Goal: Task Accomplishment & Management: Manage account settings

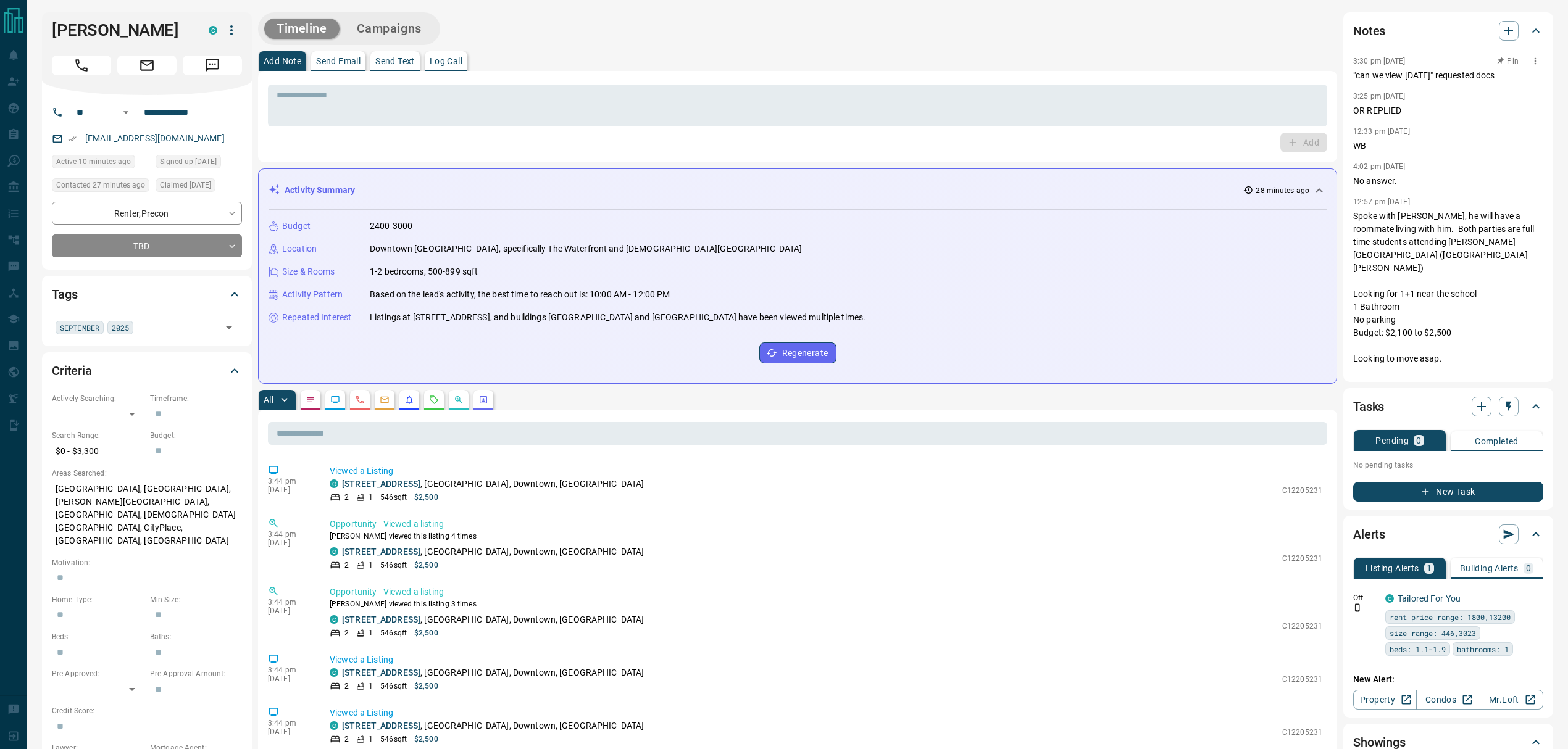
click at [1527, 67] on button "button" at bounding box center [1535, 61] width 16 height 16
click at [1518, 80] on li "Edit" at bounding box center [1504, 83] width 54 height 19
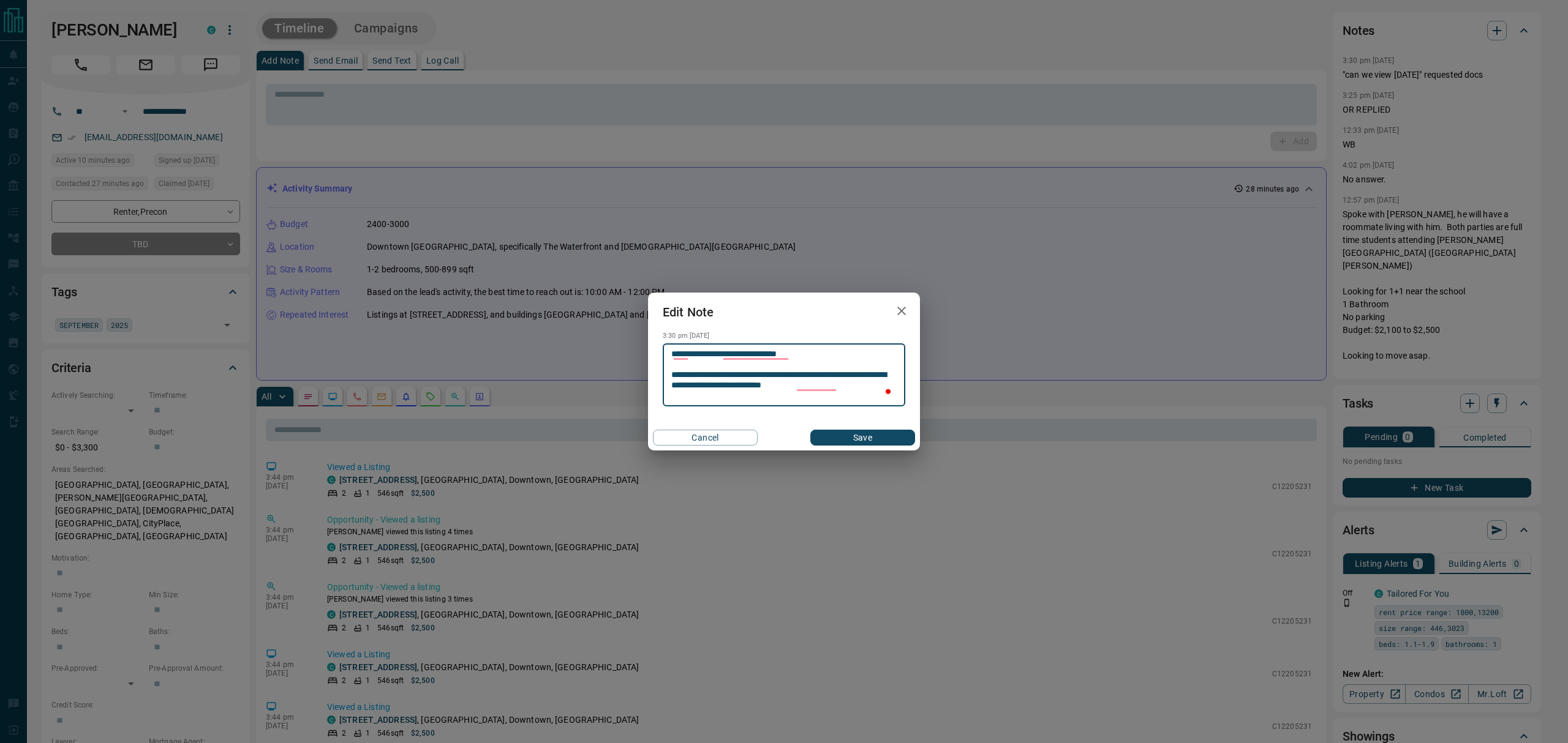
type textarea "**********"
click at [894, 436] on button "Save" at bounding box center [862, 437] width 105 height 16
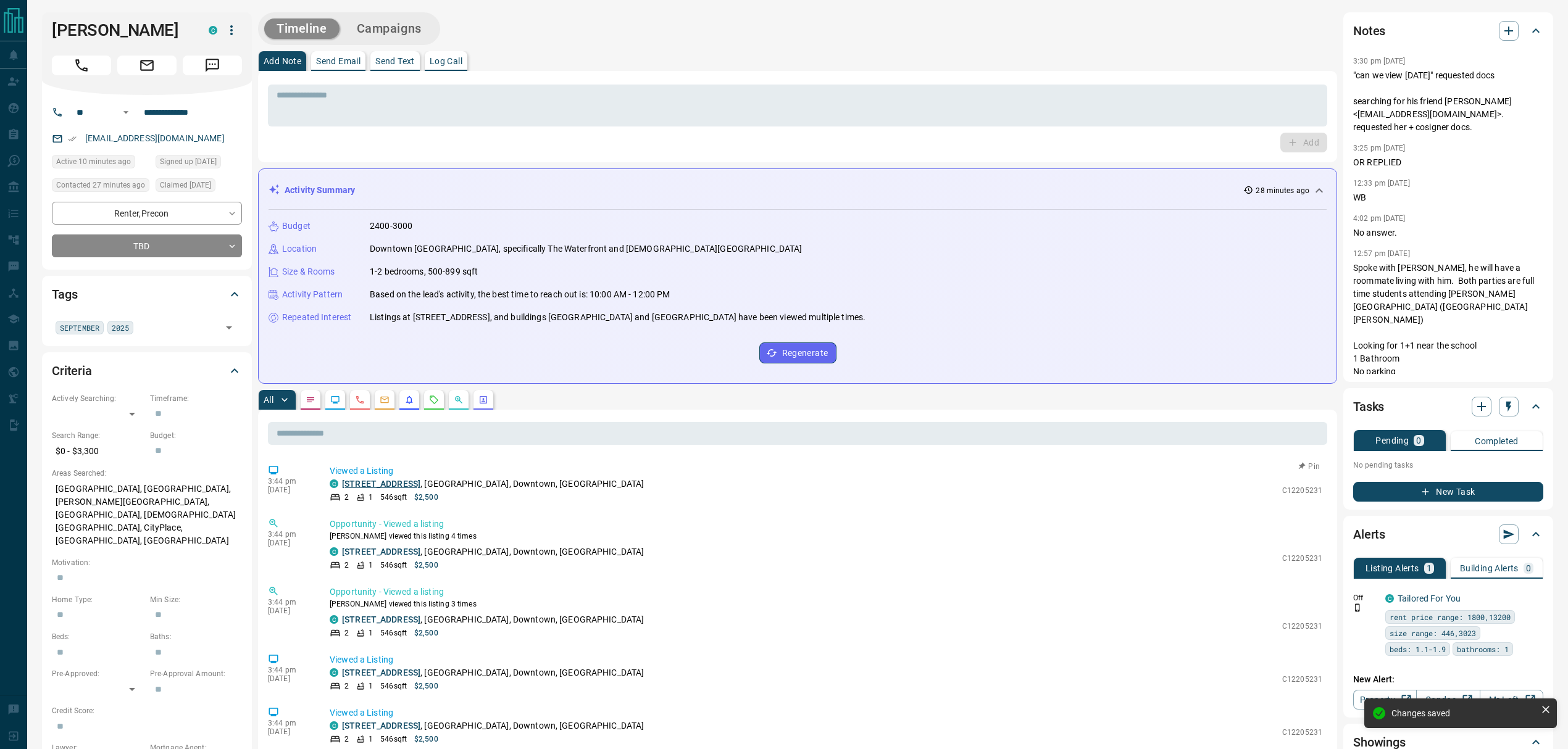
scroll to position [82, 0]
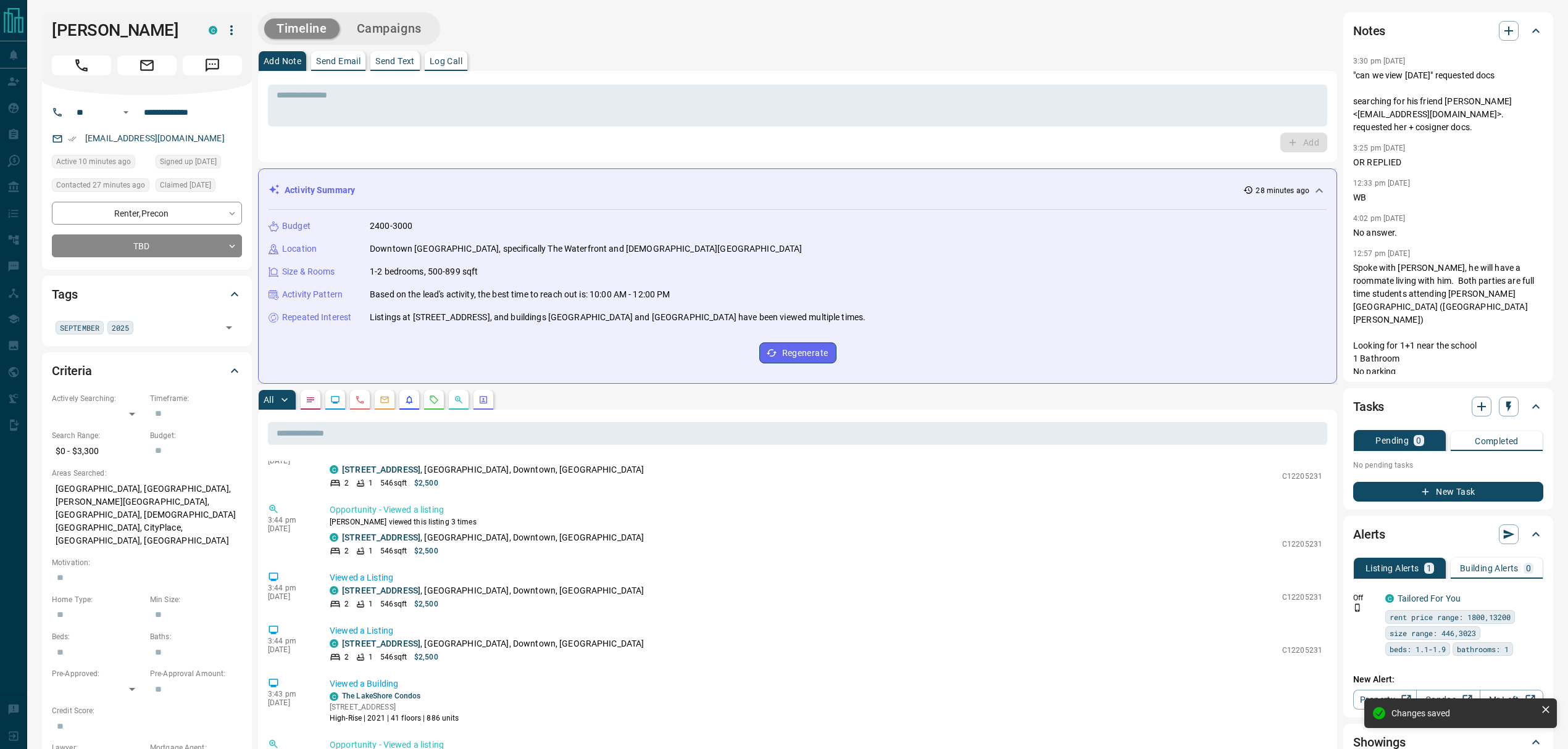
click at [428, 401] on button "button" at bounding box center [434, 400] width 20 height 20
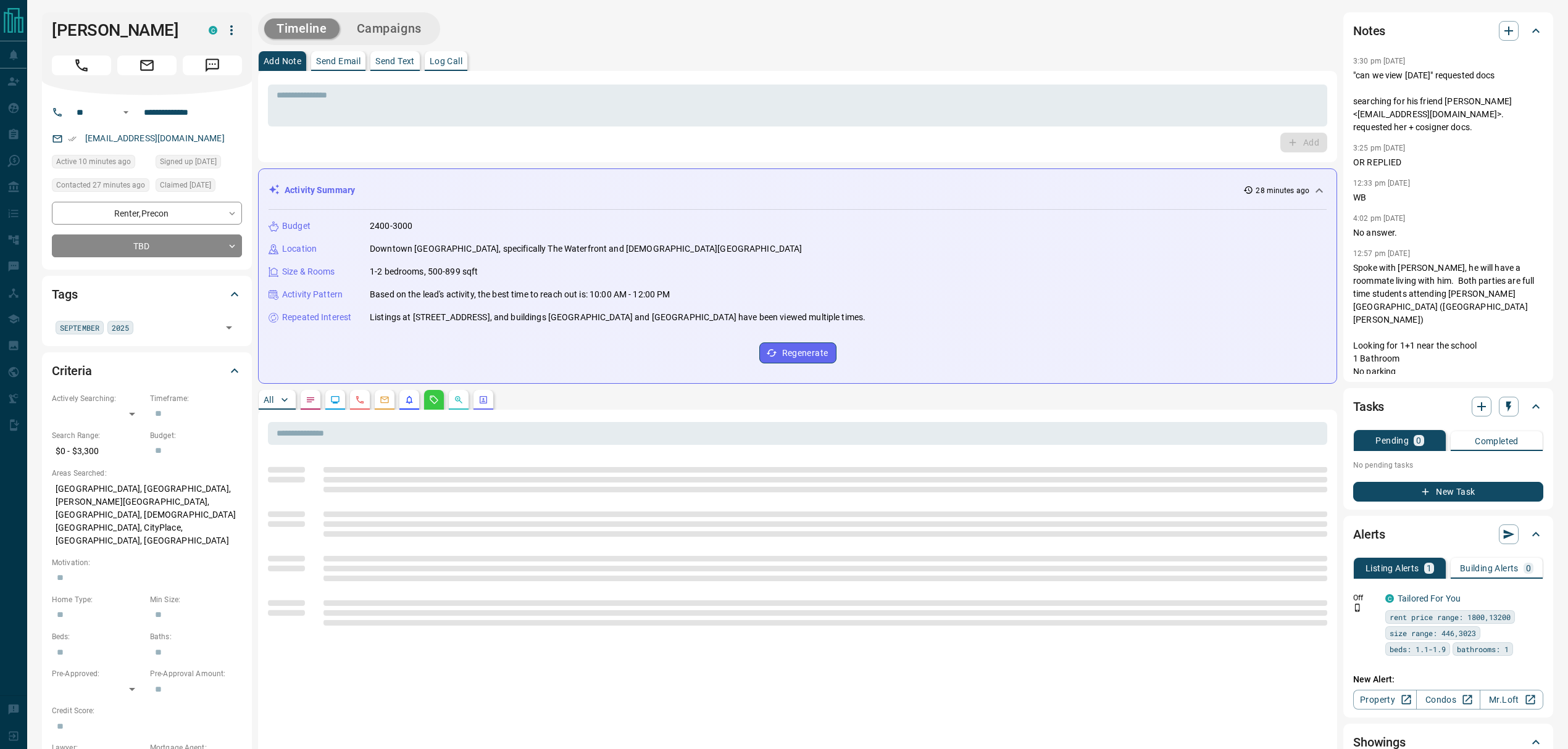
scroll to position [0, 0]
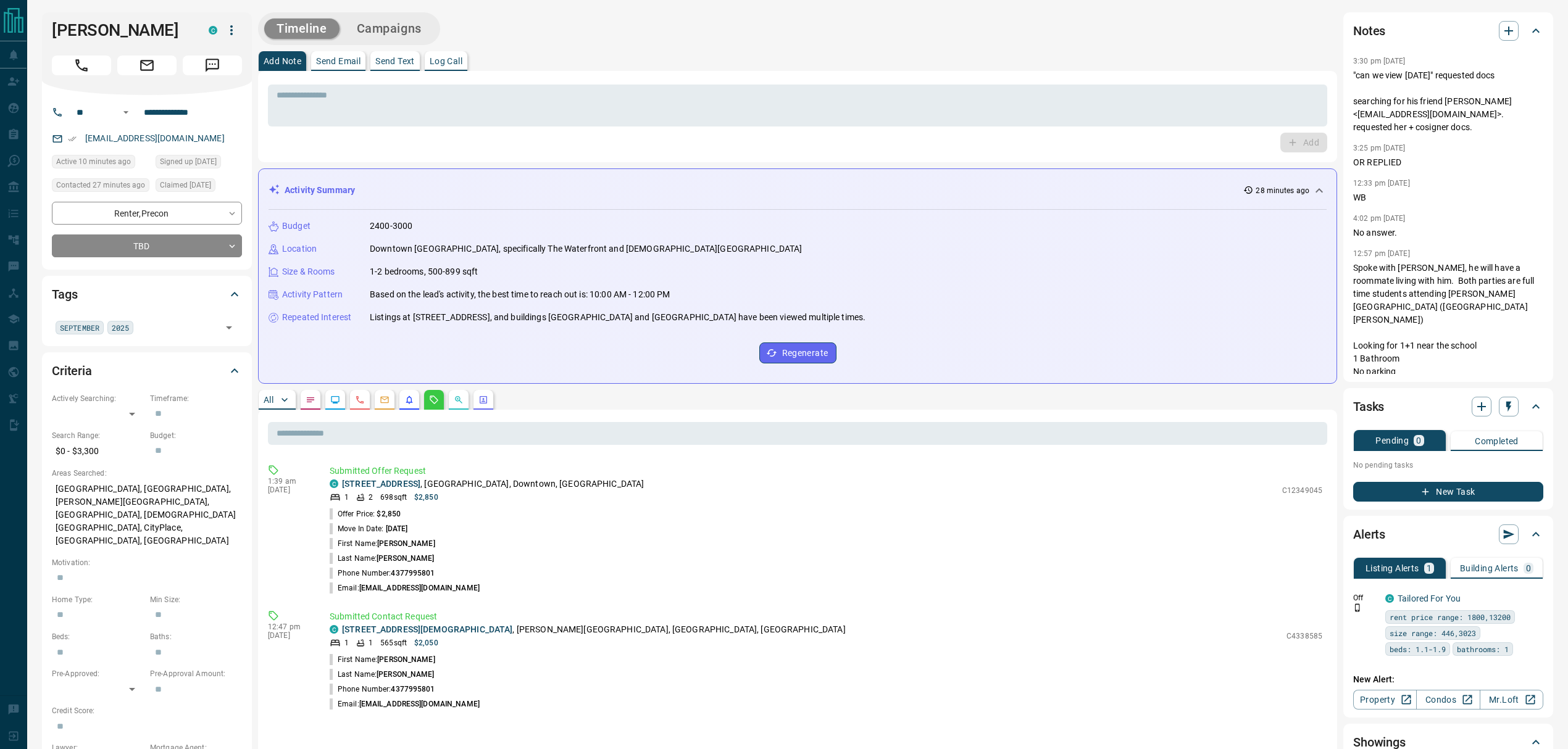
click at [263, 400] on button "All" at bounding box center [277, 400] width 37 height 20
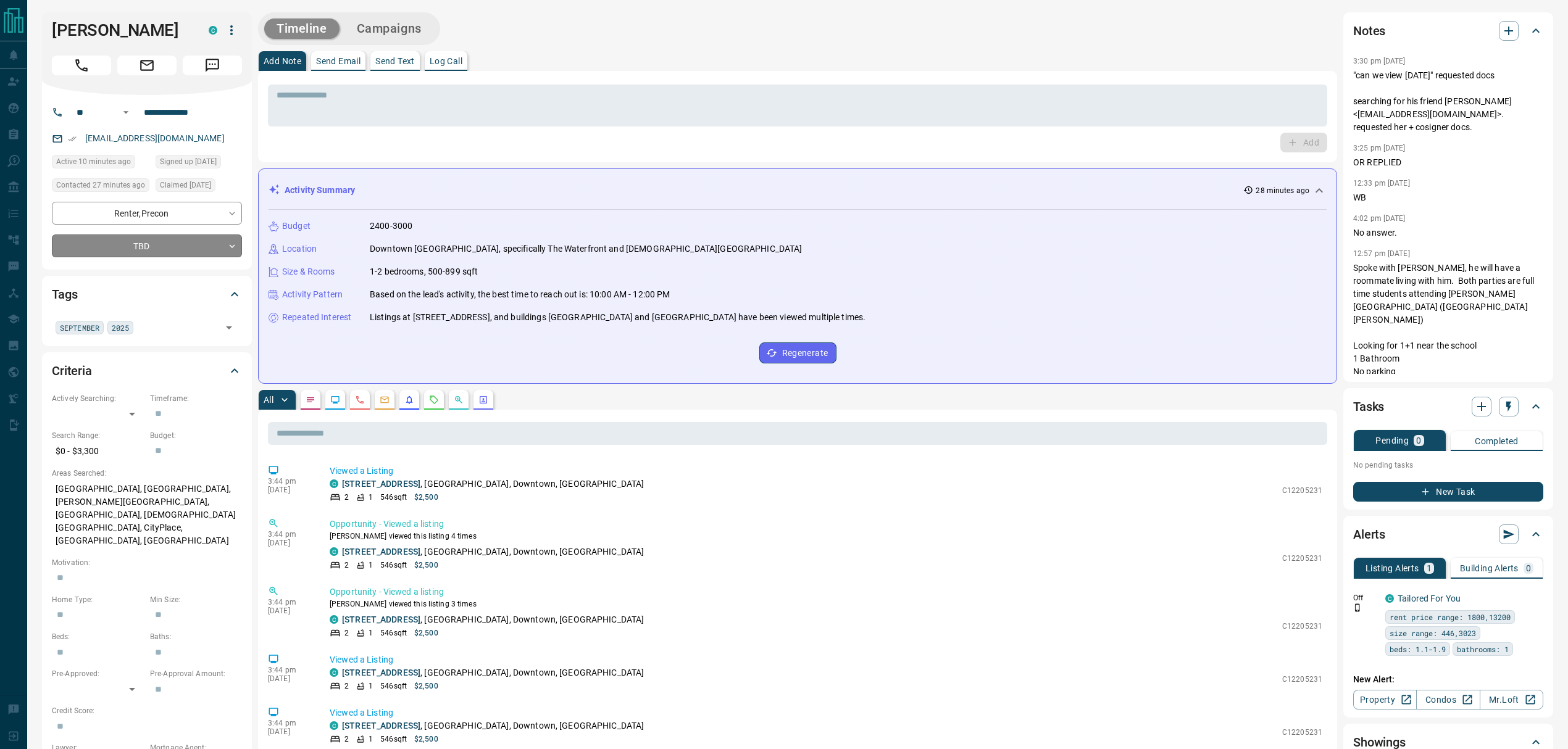
click at [238, 268] on body "**********" at bounding box center [784, 737] width 1568 height 1473
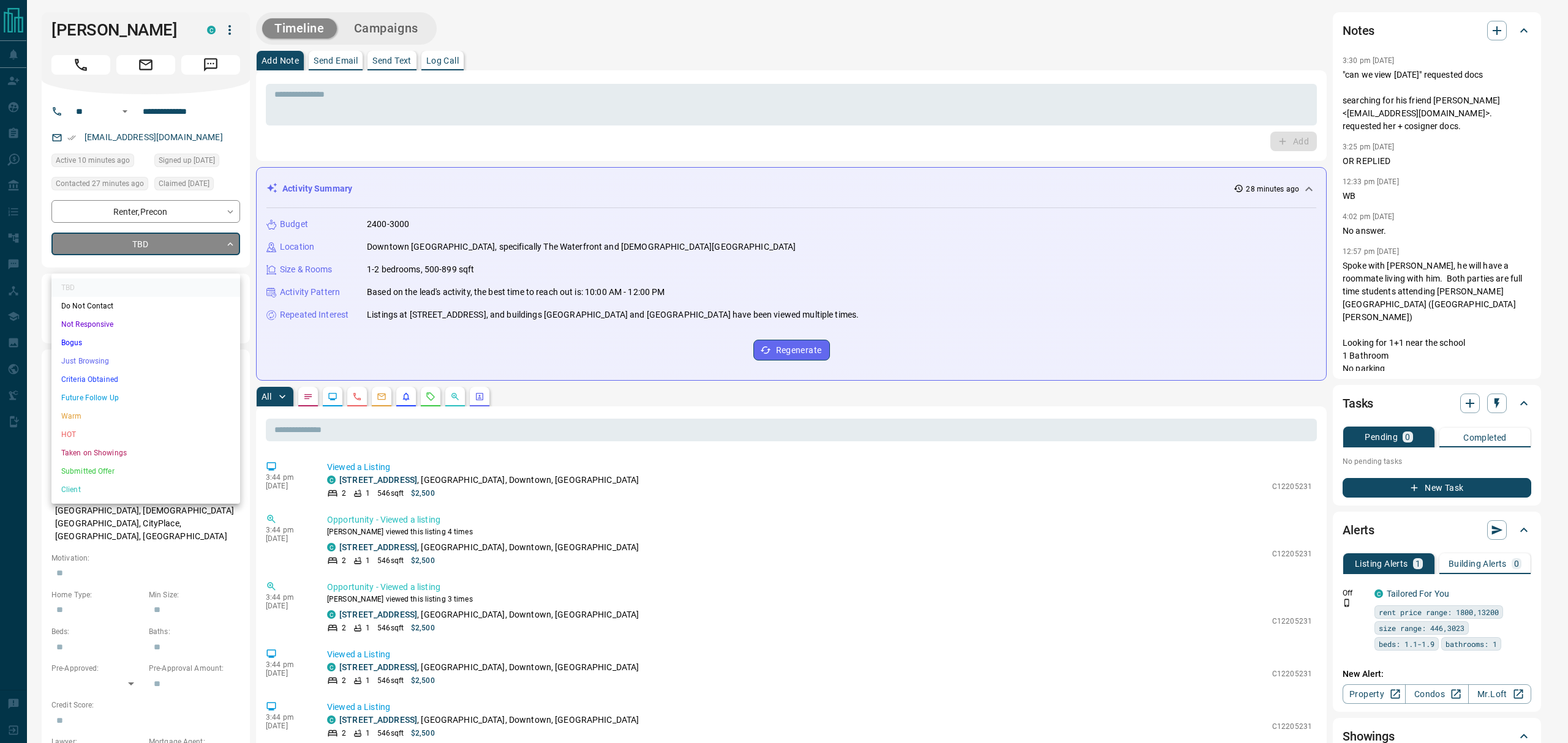
click at [98, 359] on li "Just Browsing" at bounding box center [146, 361] width 189 height 18
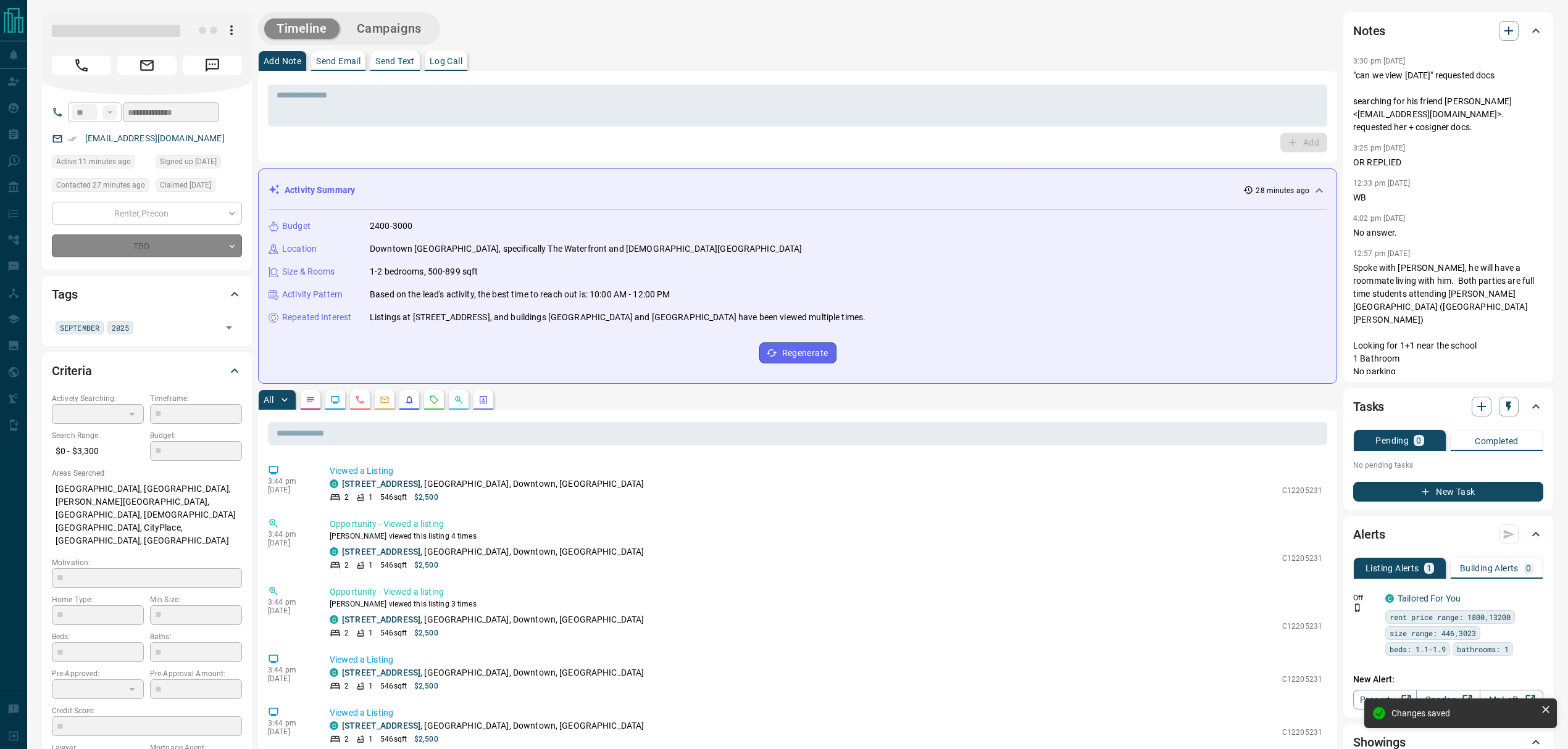
type input "*"
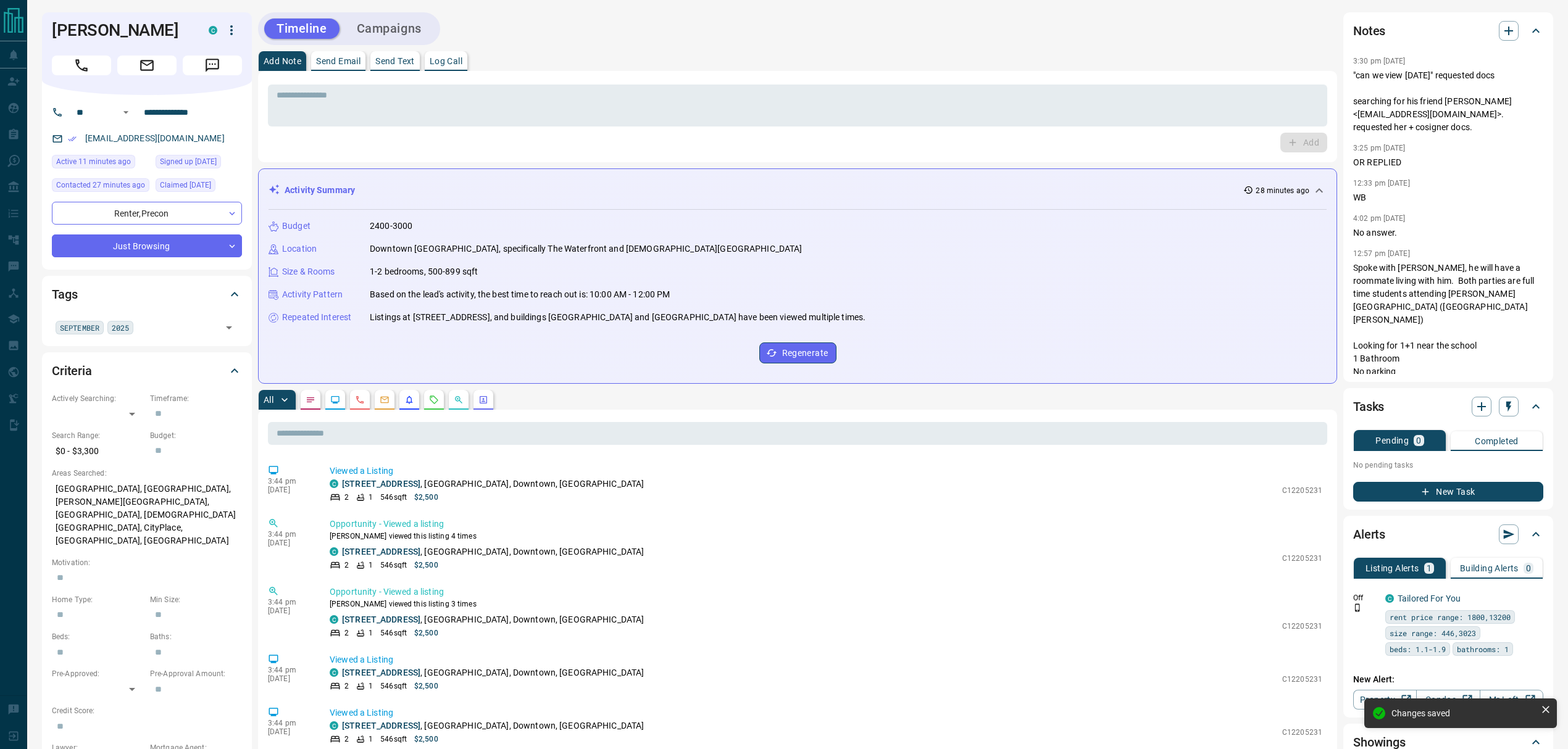
click at [619, 32] on div "Timeline Campaigns" at bounding box center [797, 28] width 1079 height 32
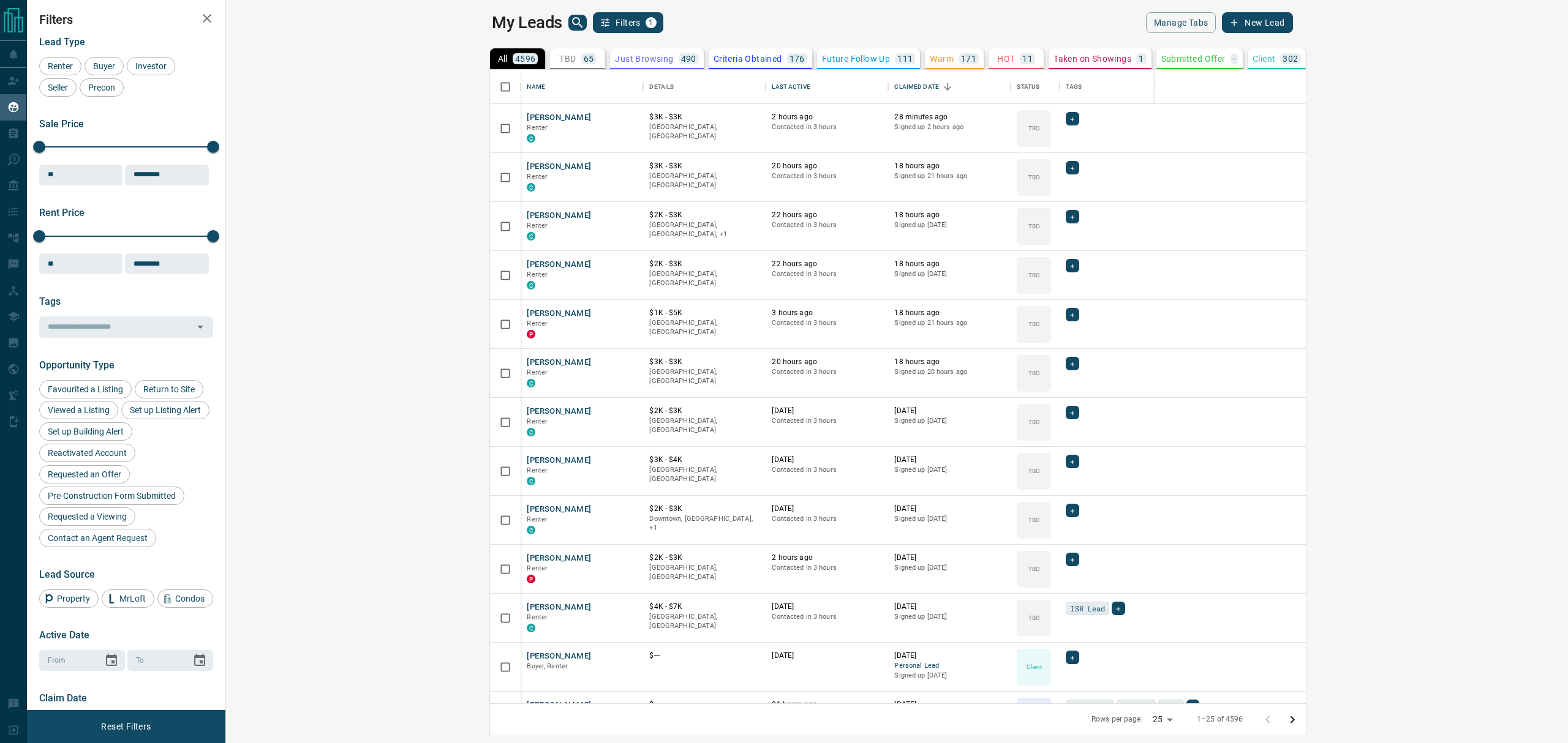
scroll to position [621, 1324]
